Goal: Check status

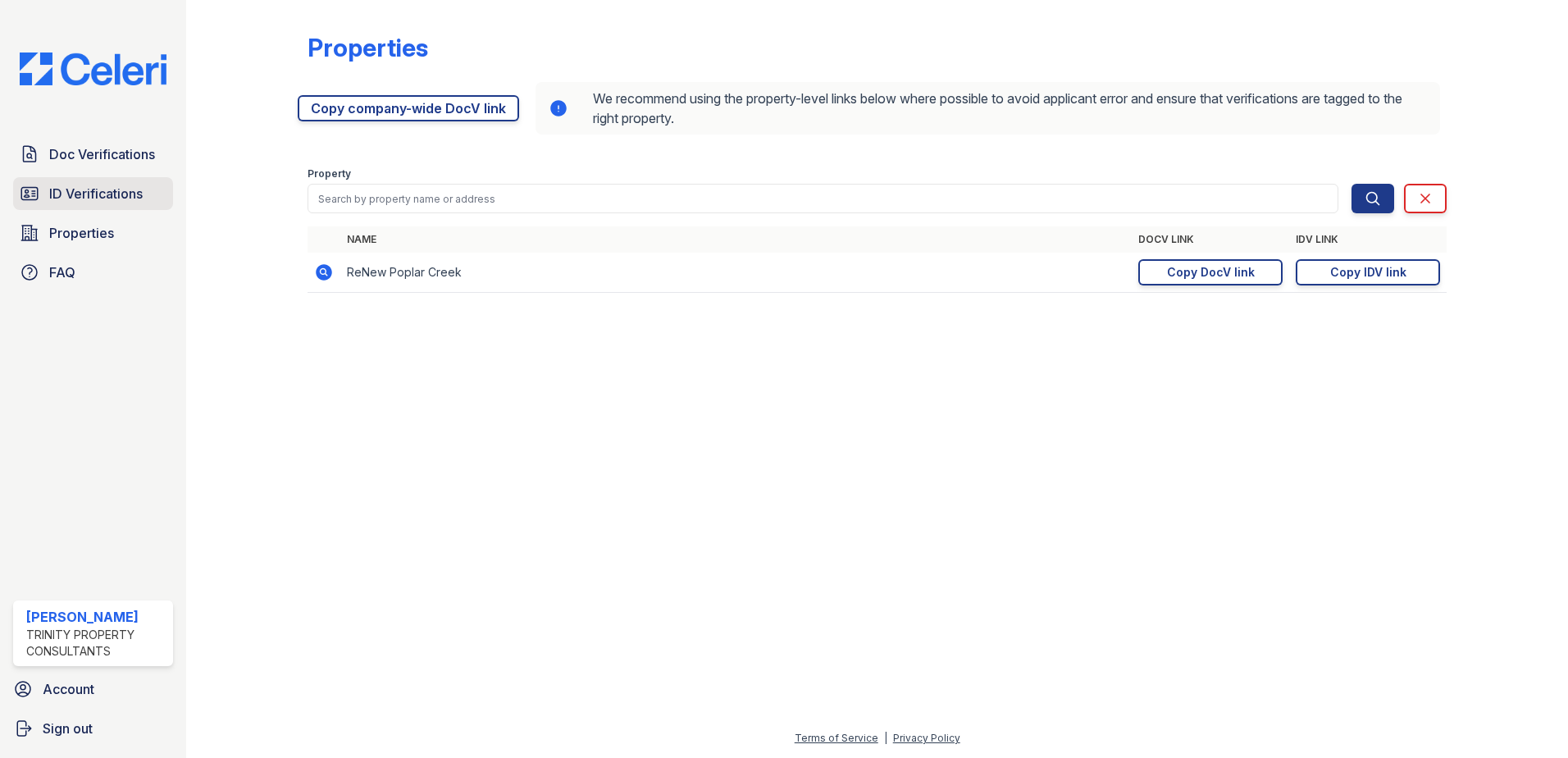
click at [78, 189] on span "ID Verifications" at bounding box center [96, 194] width 93 height 20
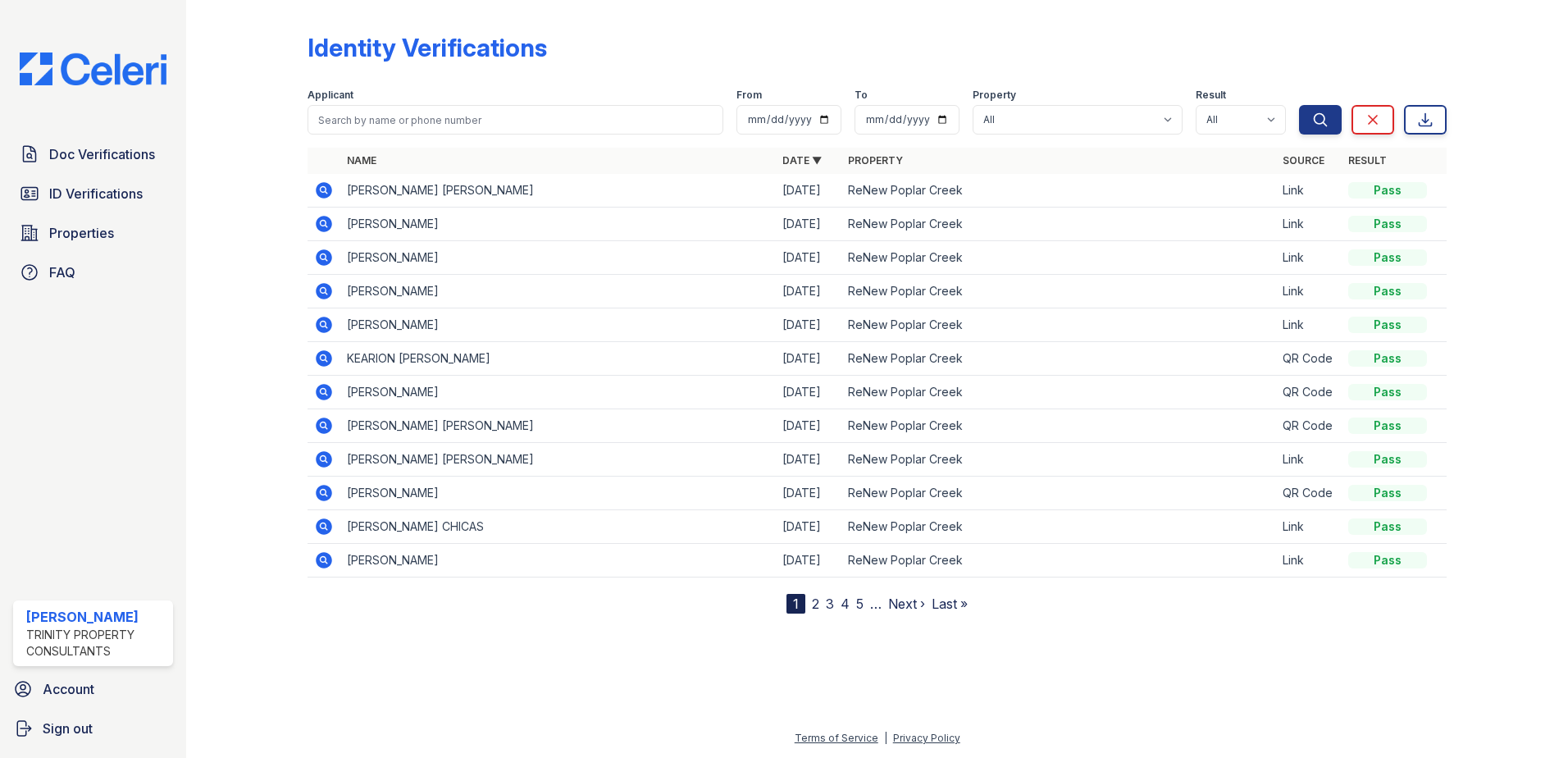
click at [321, 189] on icon at bounding box center [322, 188] width 4 height 4
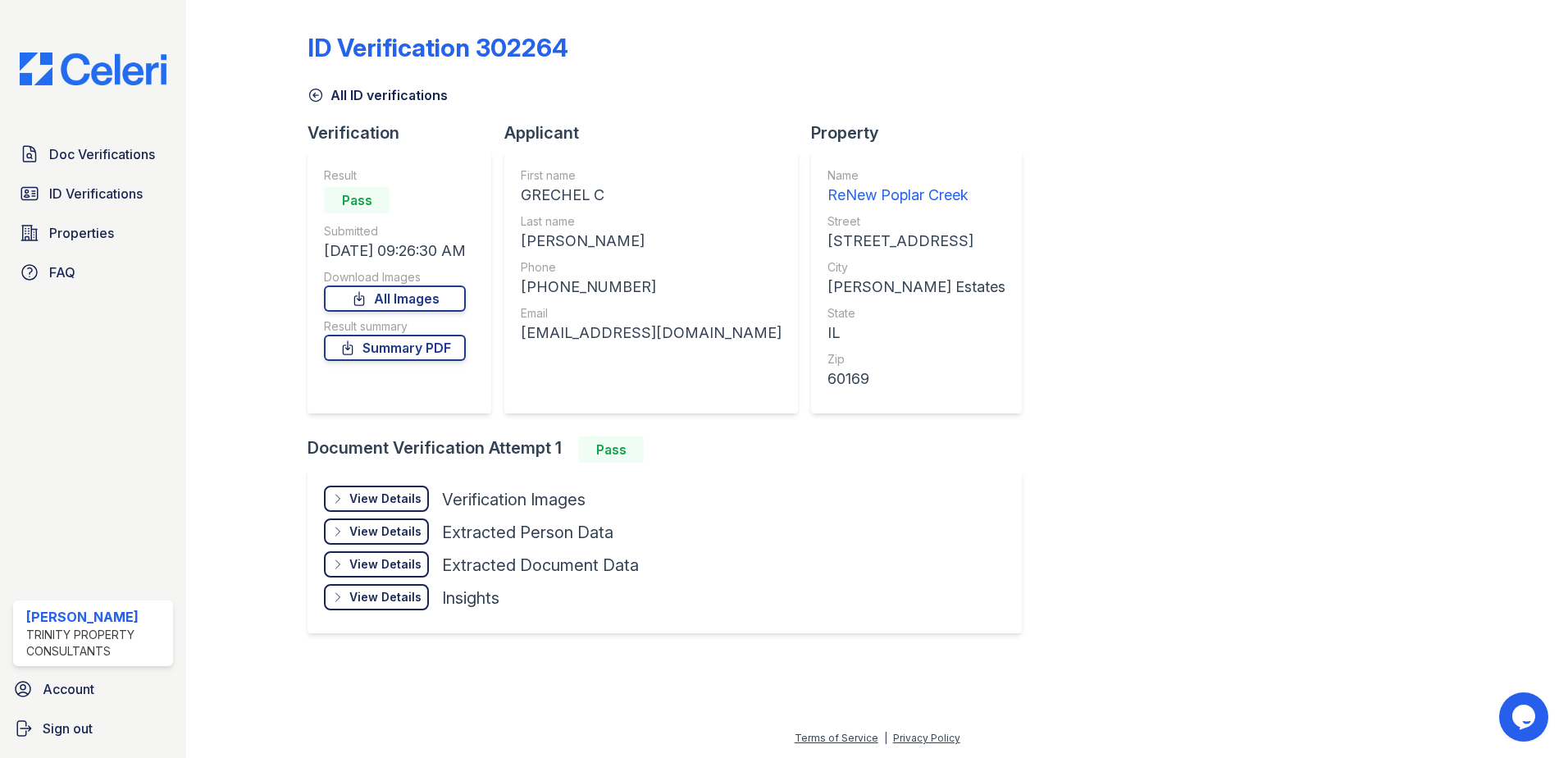
click at [405, 499] on div "View Details" at bounding box center [385, 499] width 72 height 16
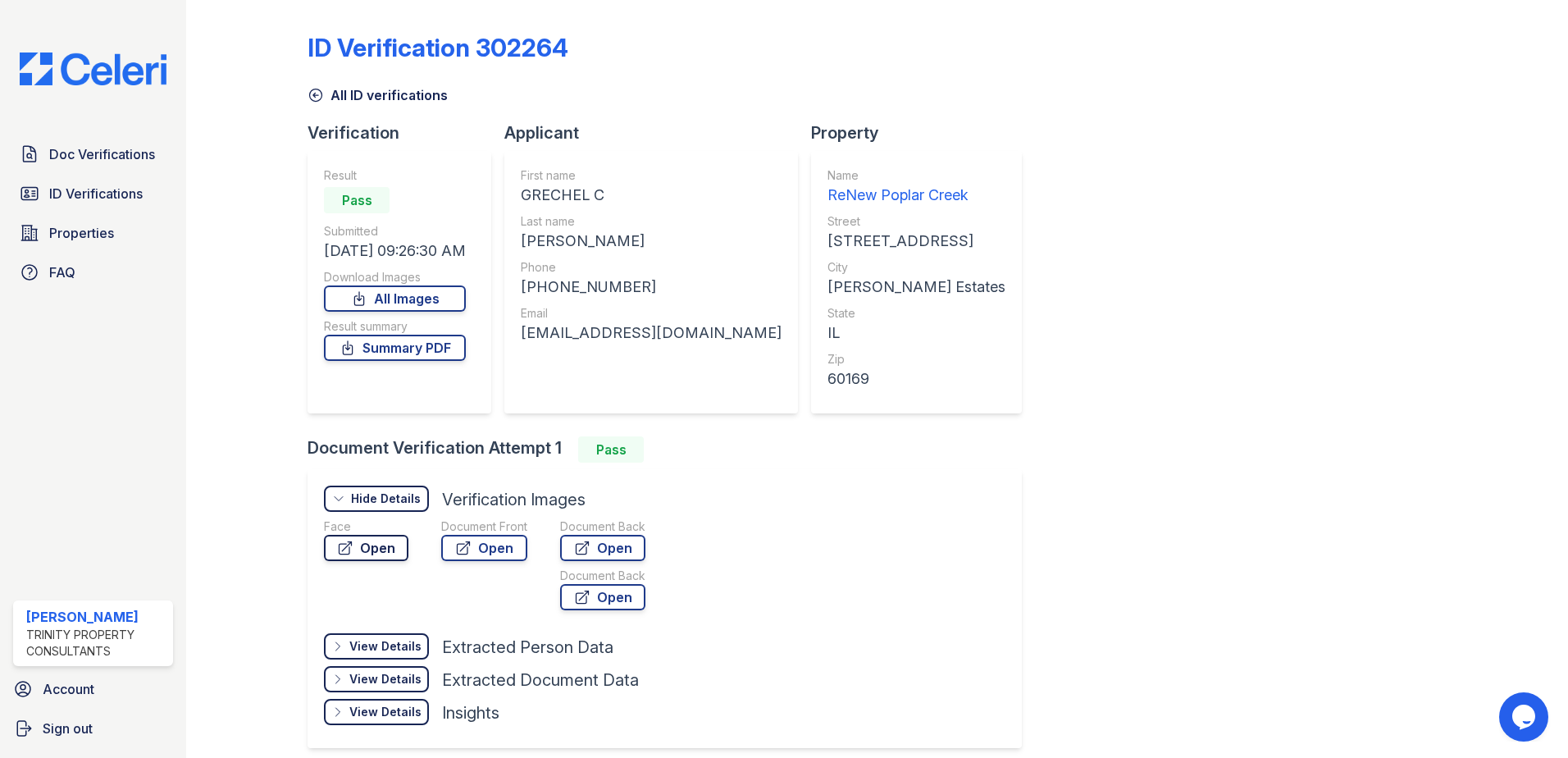
click at [383, 545] on link "Open" at bounding box center [366, 547] width 84 height 26
